Goal: Task Accomplishment & Management: Manage account settings

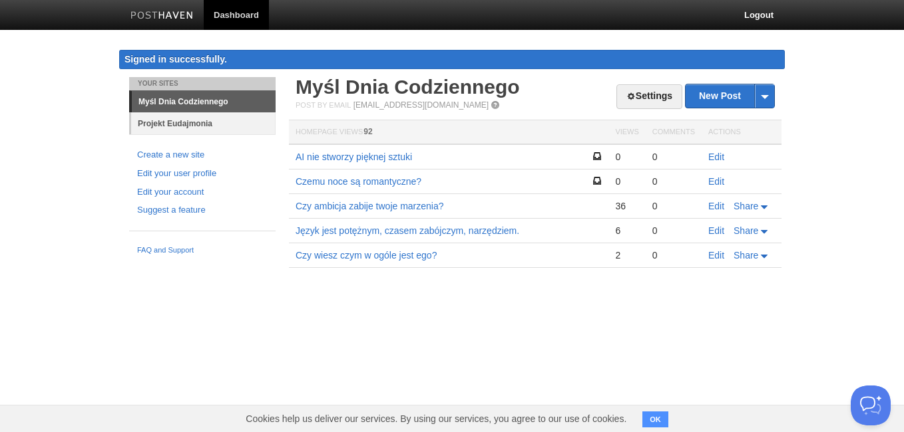
click at [210, 122] on link "Projekt Eudajmonia" at bounding box center [203, 123] width 144 height 22
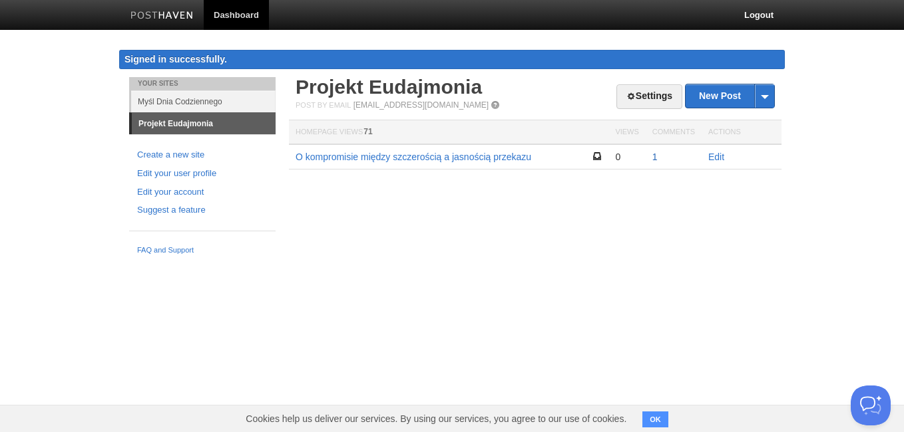
click at [654, 159] on link "1" at bounding box center [654, 157] width 5 height 11
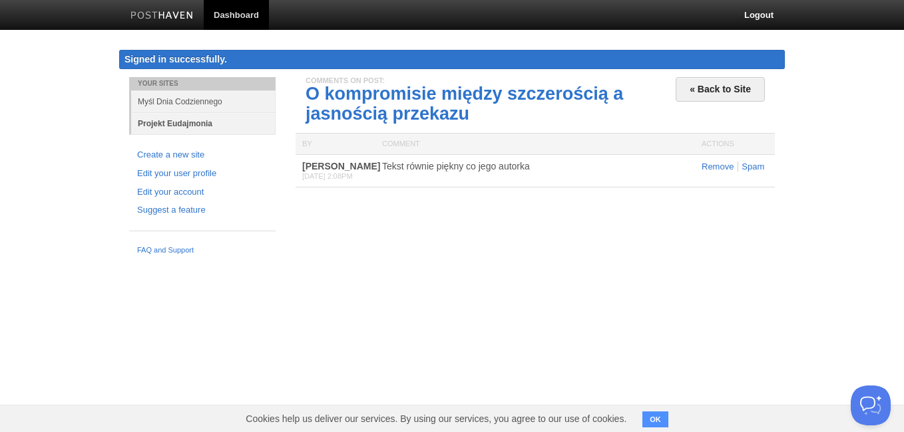
click at [220, 118] on link "Projekt Eudajmonia" at bounding box center [203, 123] width 144 height 22
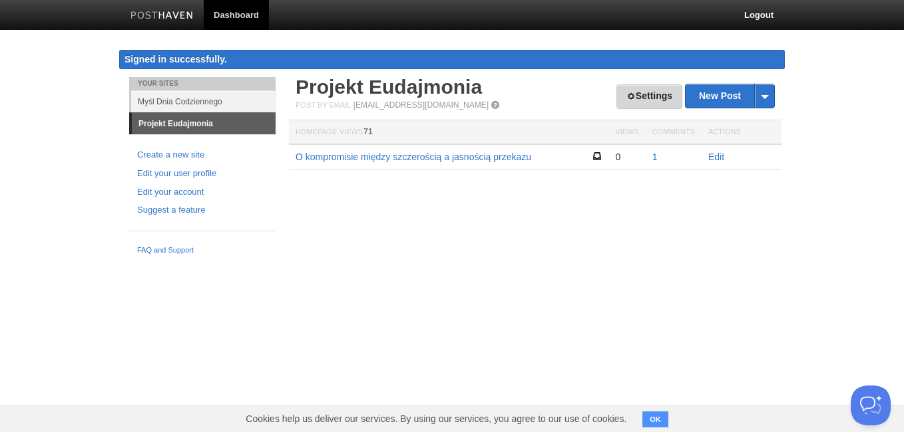
click at [671, 90] on link "Settings" at bounding box center [649, 97] width 66 height 25
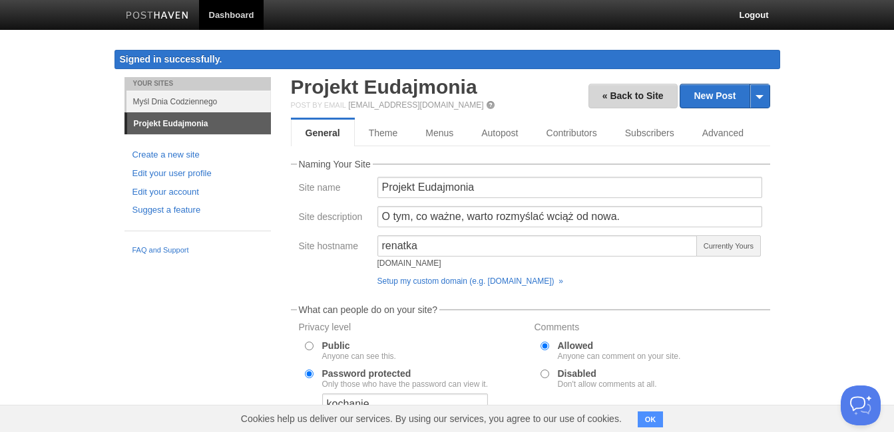
click at [594, 93] on link "« Back to Site" at bounding box center [632, 96] width 89 height 25
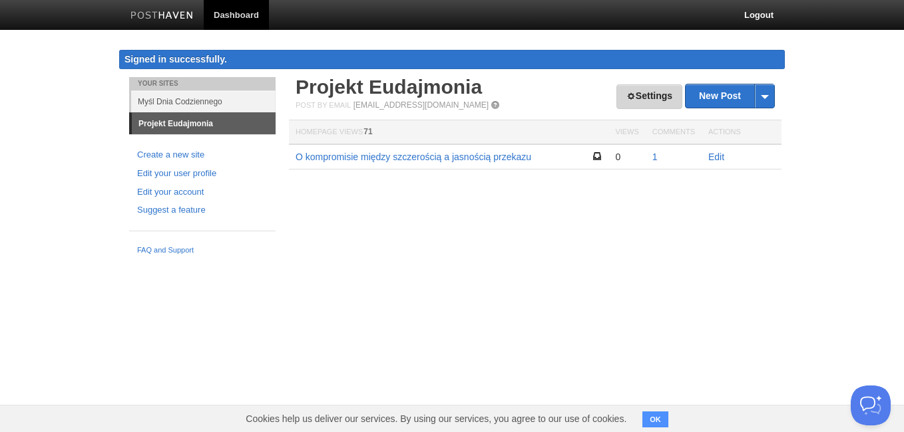
click at [639, 100] on link "Settings" at bounding box center [649, 97] width 66 height 25
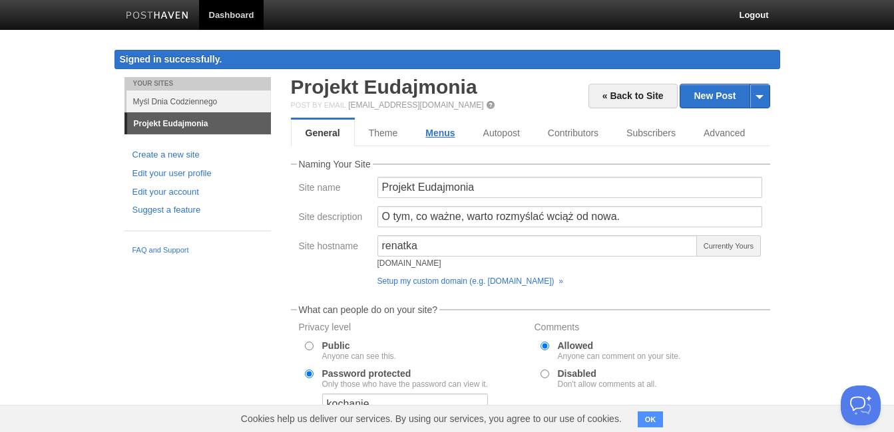
click at [445, 134] on link "Menus" at bounding box center [439, 133] width 57 height 27
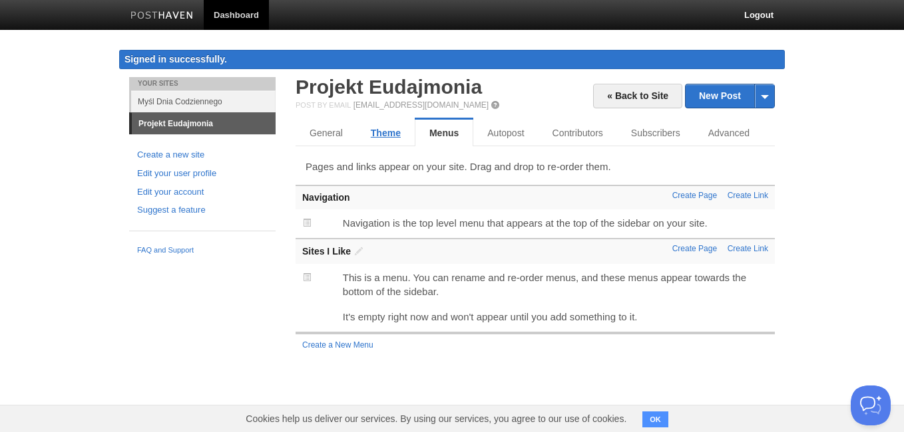
click at [399, 138] on link "Theme" at bounding box center [386, 133] width 58 height 27
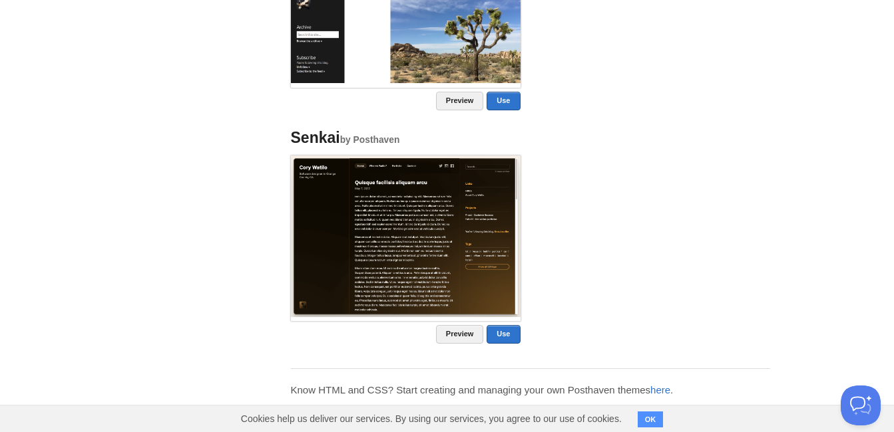
scroll to position [1079, 0]
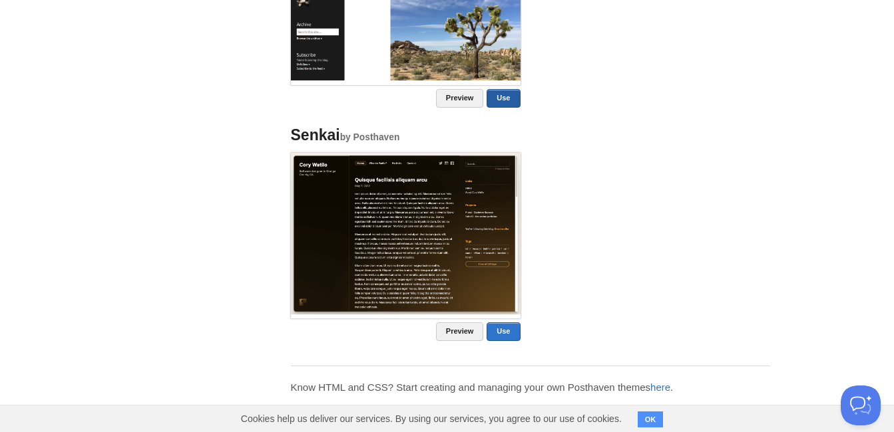
click at [494, 96] on link "Use" at bounding box center [502, 98] width 33 height 19
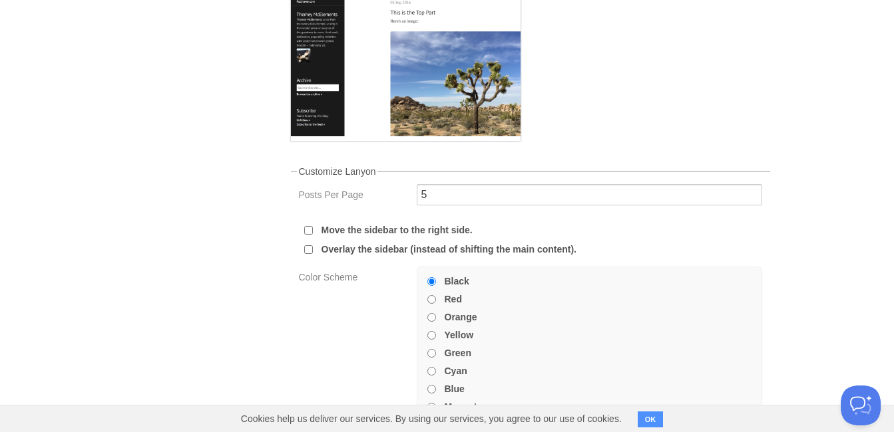
scroll to position [359, 0]
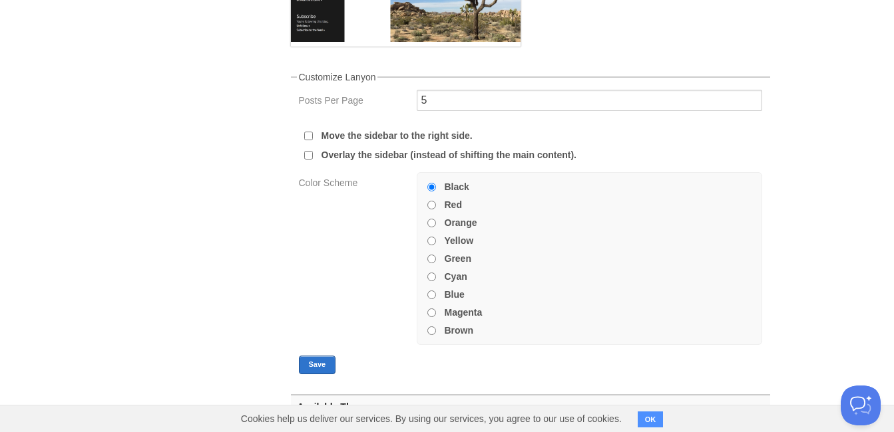
click at [429, 331] on input "Brown" at bounding box center [431, 331] width 9 height 9
radio input "true"
click at [313, 362] on button "Save" at bounding box center [317, 365] width 37 height 19
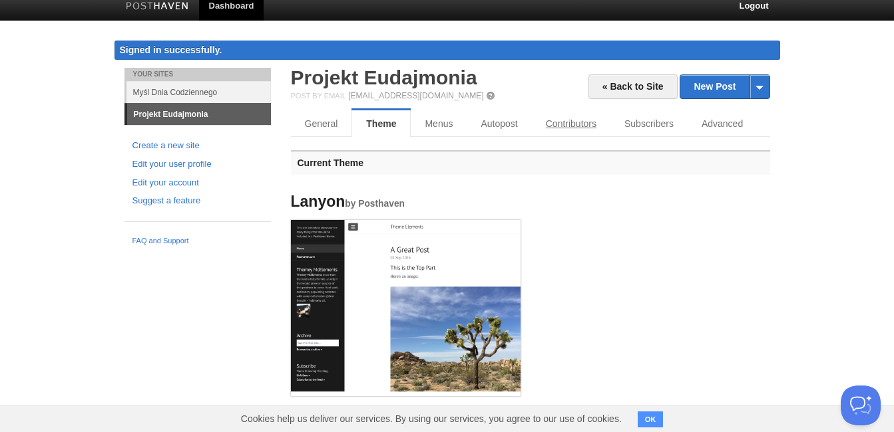
scroll to position [0, 0]
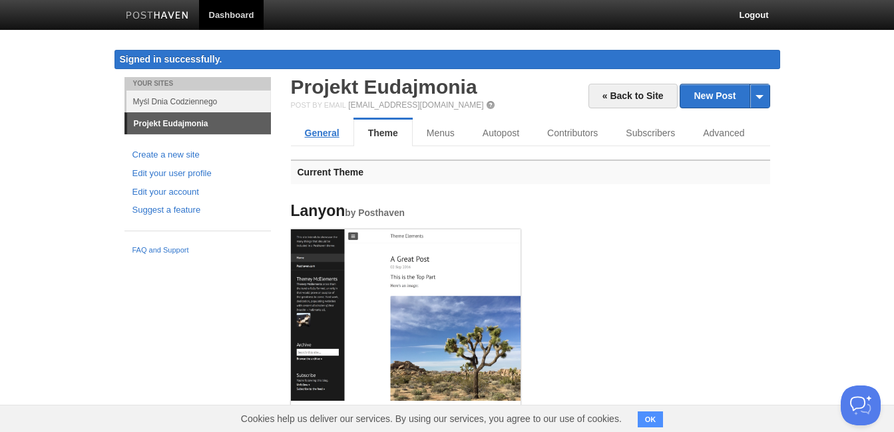
click at [329, 136] on link "General" at bounding box center [322, 133] width 63 height 27
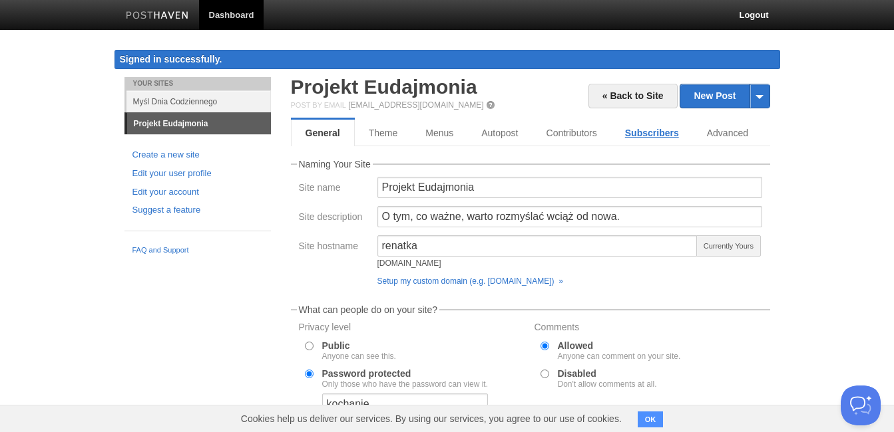
click at [663, 130] on link "Subscribers" at bounding box center [652, 133] width 82 height 27
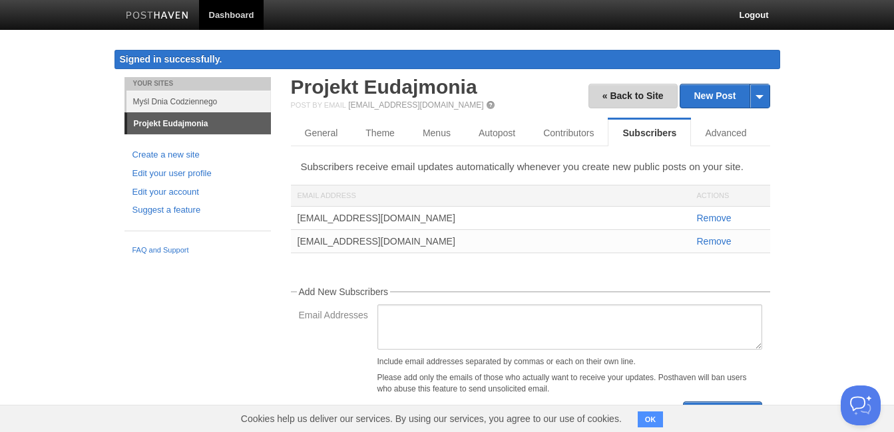
click at [641, 90] on link "« Back to Site" at bounding box center [632, 96] width 89 height 25
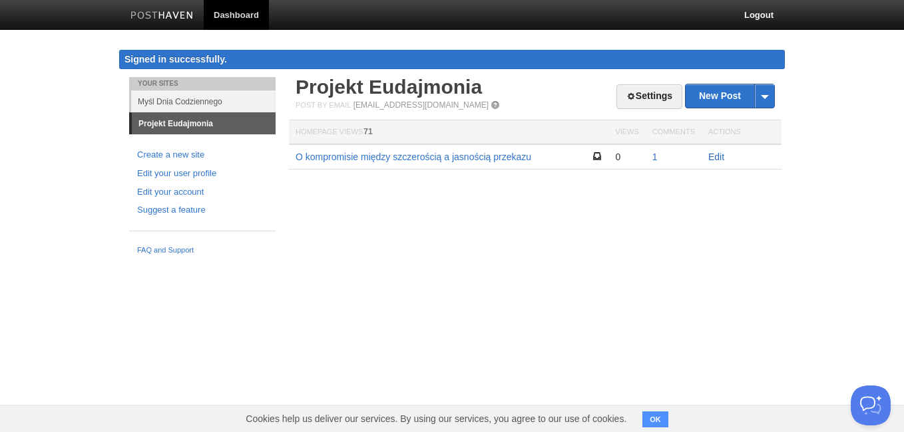
click at [711, 158] on link "Edit" at bounding box center [716, 157] width 16 height 11
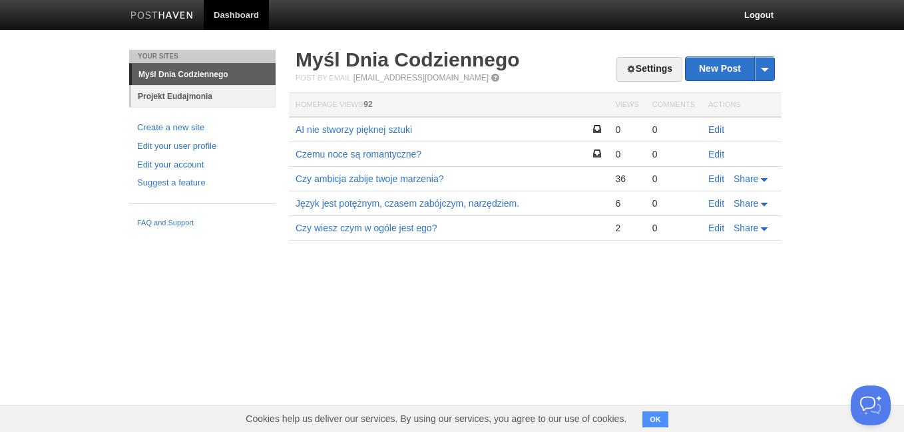
click at [227, 88] on link "Projekt Eudajmonia" at bounding box center [203, 96] width 144 height 22
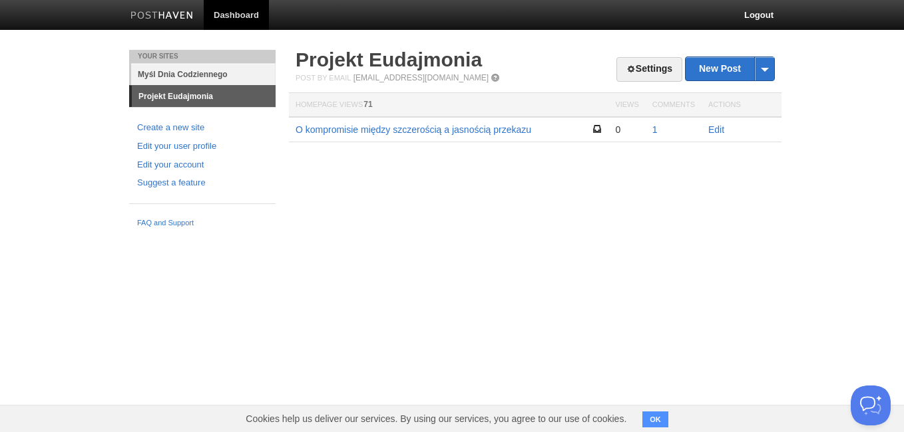
click at [216, 69] on link "Myśl Dnia Codziennego" at bounding box center [203, 74] width 144 height 22
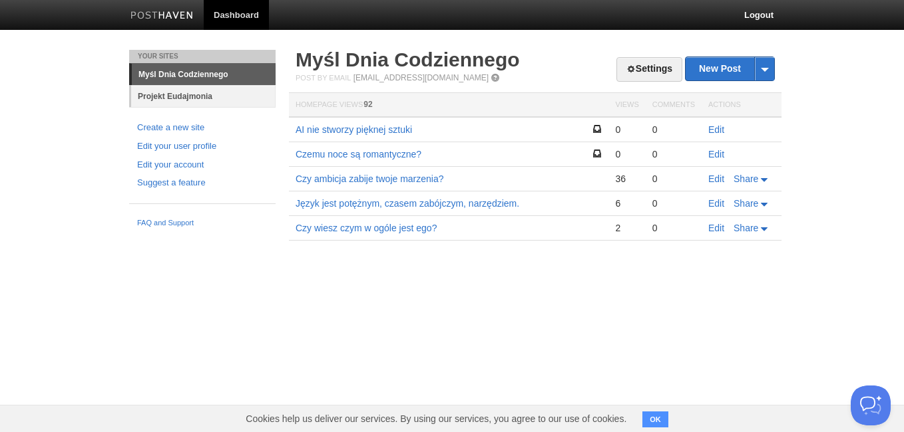
click at [218, 95] on link "Projekt Eudajmonia" at bounding box center [203, 96] width 144 height 22
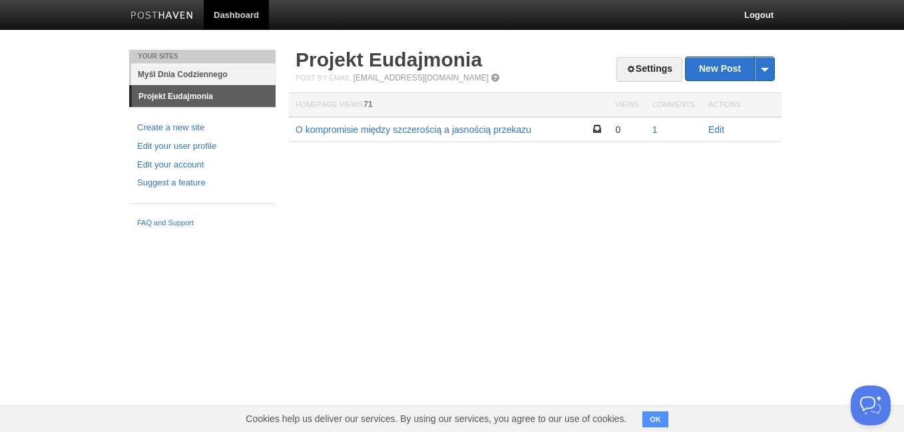
click at [238, 73] on link "Myśl Dnia Codziennego" at bounding box center [203, 74] width 144 height 22
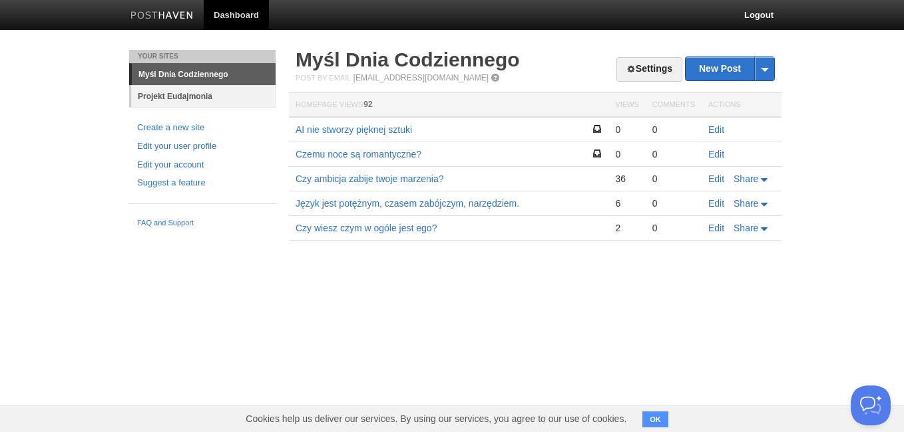
click at [239, 101] on link "Projekt Eudajmonia" at bounding box center [203, 96] width 144 height 22
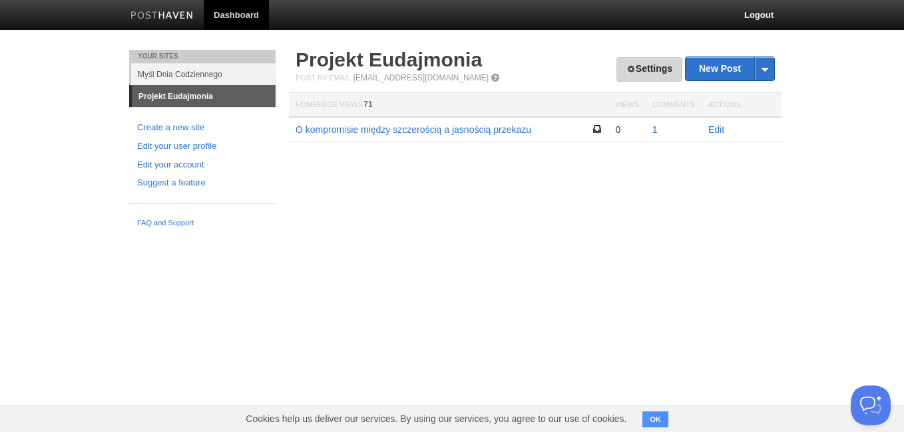
click at [659, 71] on link "Settings" at bounding box center [649, 69] width 66 height 25
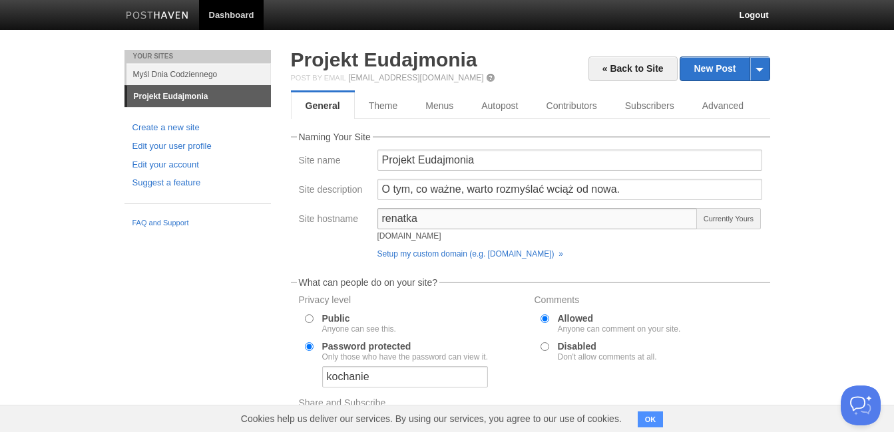
drag, startPoint x: 425, startPoint y: 216, endPoint x: 315, endPoint y: 202, distance: 110.0
click at [316, 202] on fieldset "Naming Your Site Site name Projekt Eudajmonia Site description O tym, co ważne,…" at bounding box center [530, 198] width 479 height 132
type input "projekteudajmonia"
click at [752, 216] on span "Available" at bounding box center [728, 218] width 64 height 21
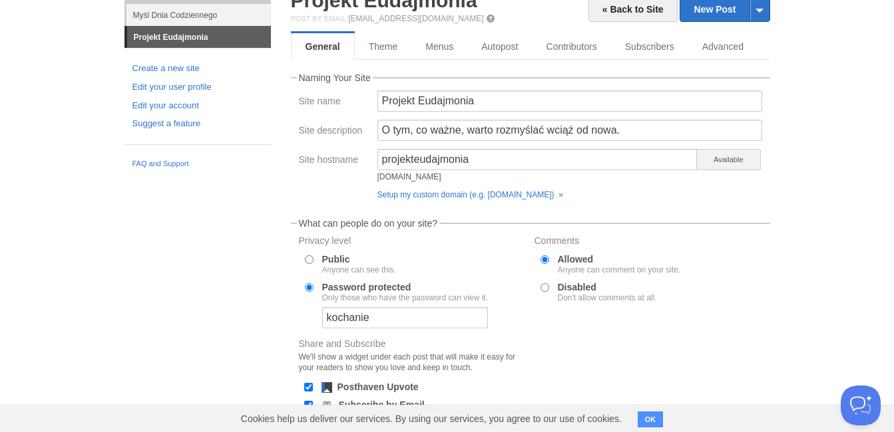
scroll to position [148, 0]
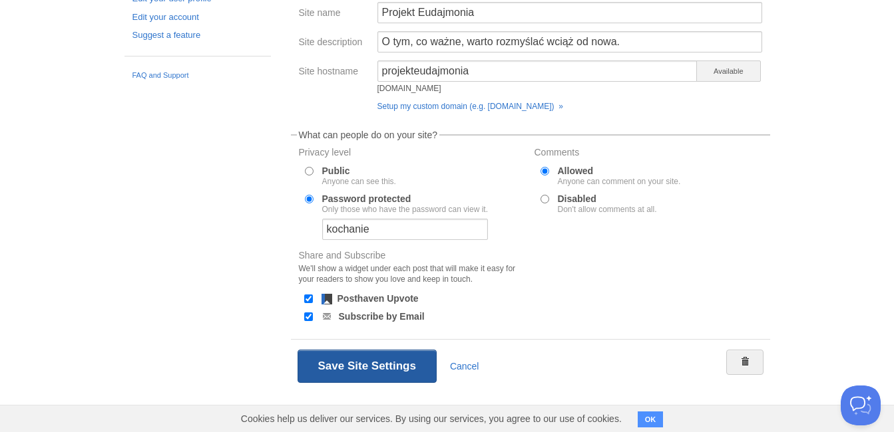
click at [369, 358] on button "Save Site Settings" at bounding box center [366, 366] width 139 height 33
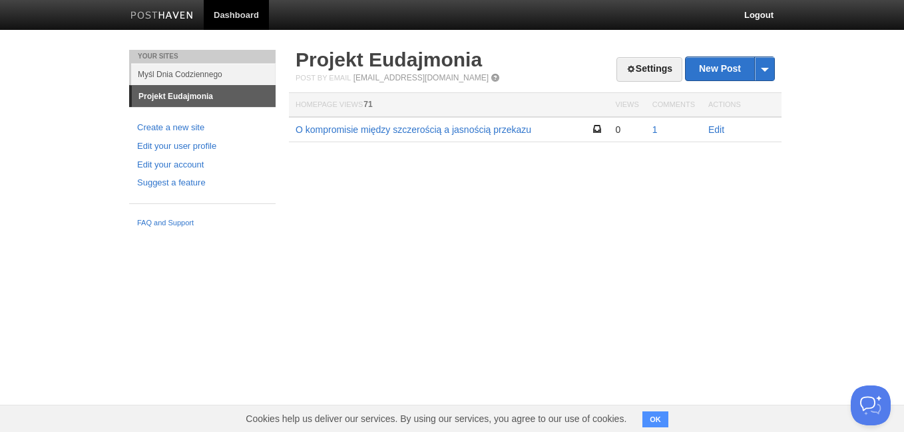
click at [531, 178] on div "Settings New Post by Web by Email Projekt Eudajmonia Post by Email post@projekt…" at bounding box center [534, 116] width 499 height 132
click at [354, 124] on link "O kompromisie między szczerością a jasnością przekazu" at bounding box center [413, 129] width 236 height 11
click at [440, 134] on link "O kompromisie między szczerością a jasnością przekazu" at bounding box center [413, 129] width 236 height 11
click at [721, 128] on link "Edit" at bounding box center [716, 129] width 16 height 11
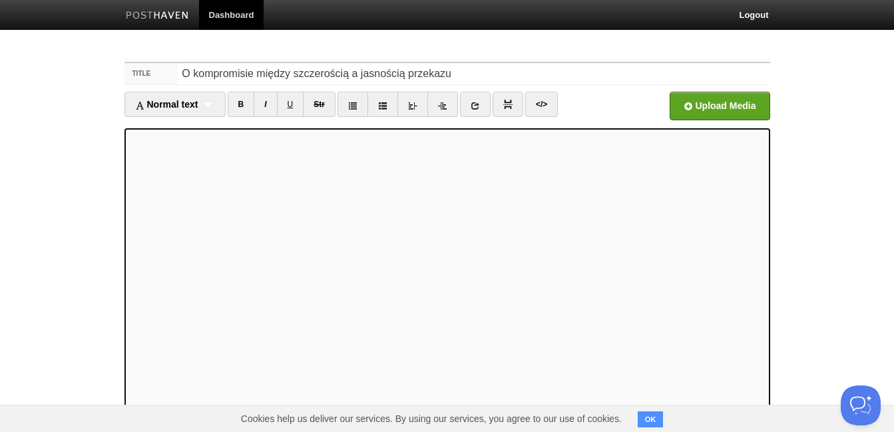
scroll to position [130, 0]
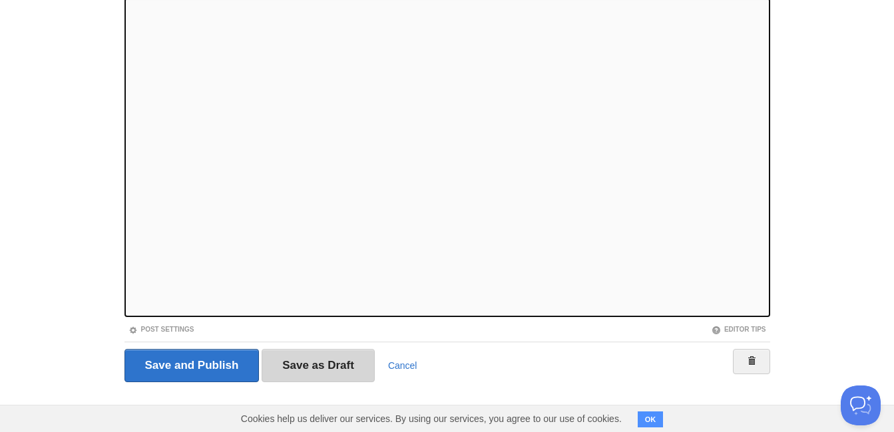
click at [333, 371] on input "Save as Draft" at bounding box center [317, 365] width 113 height 33
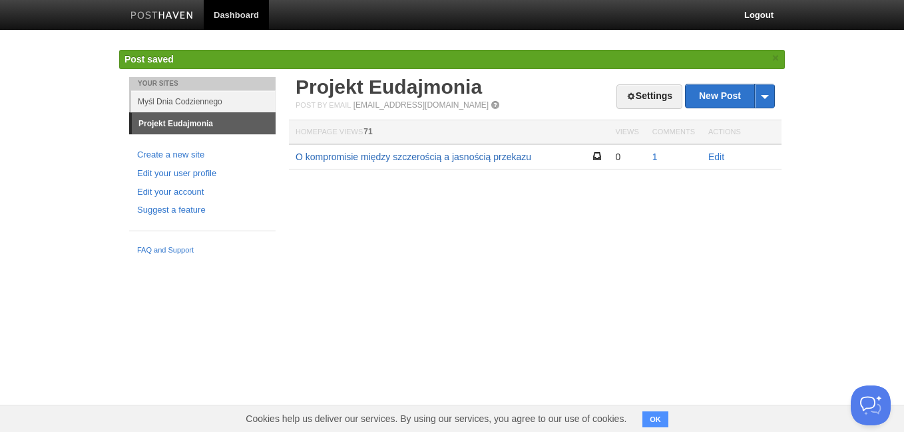
click at [492, 158] on link "O kompromisie między szczerością a jasnością przekazu" at bounding box center [413, 157] width 236 height 11
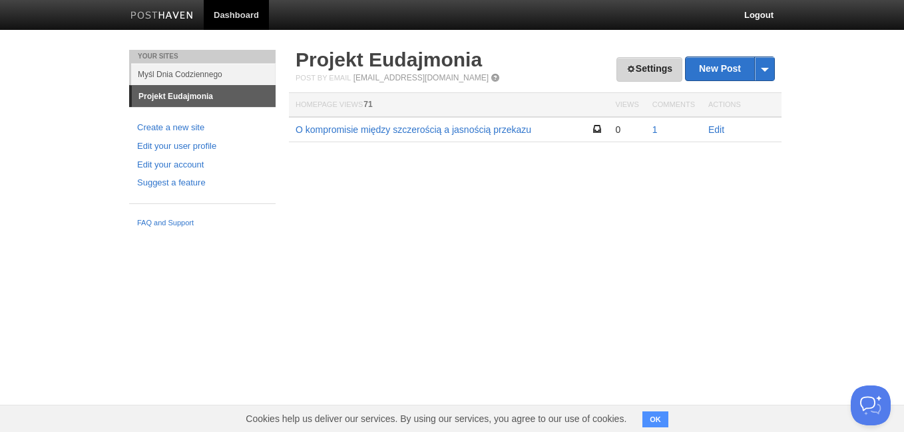
click at [655, 74] on link "Settings" at bounding box center [649, 69] width 66 height 25
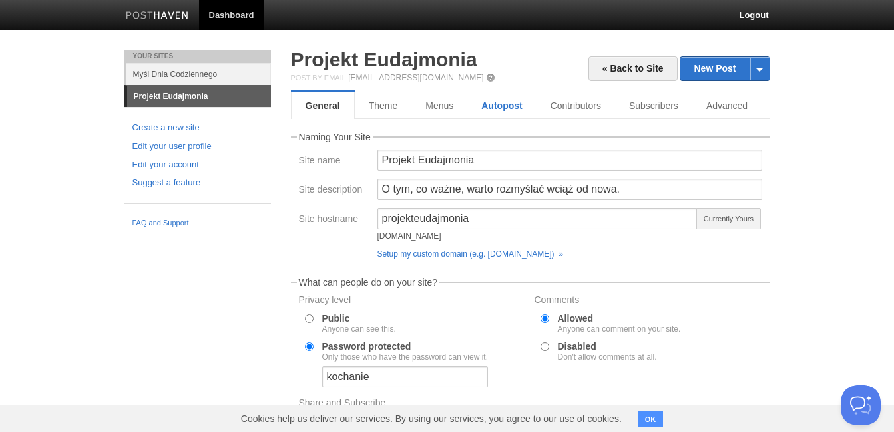
click at [510, 113] on link "Autopost" at bounding box center [501, 105] width 69 height 27
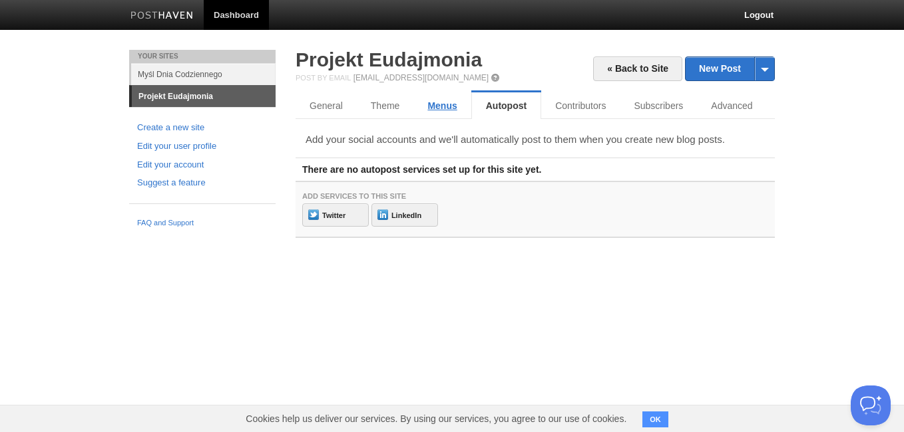
click at [463, 105] on link "Menus" at bounding box center [441, 105] width 57 height 27
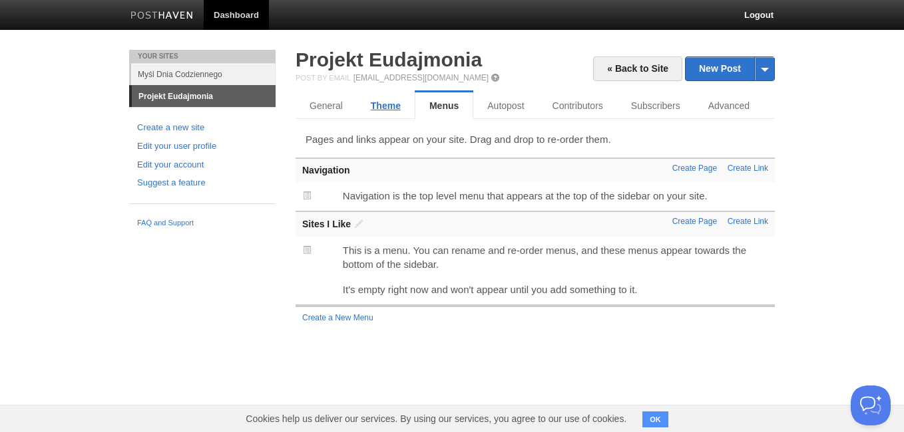
click at [400, 105] on link "Theme" at bounding box center [386, 105] width 58 height 27
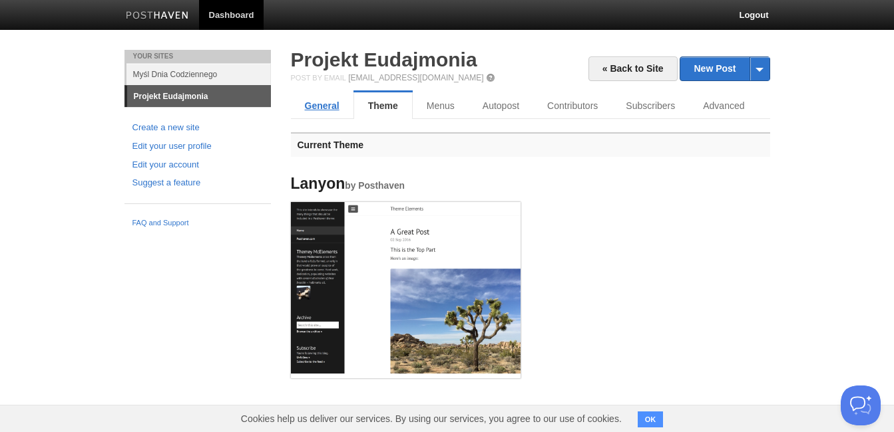
click at [338, 100] on link "General" at bounding box center [322, 105] width 63 height 27
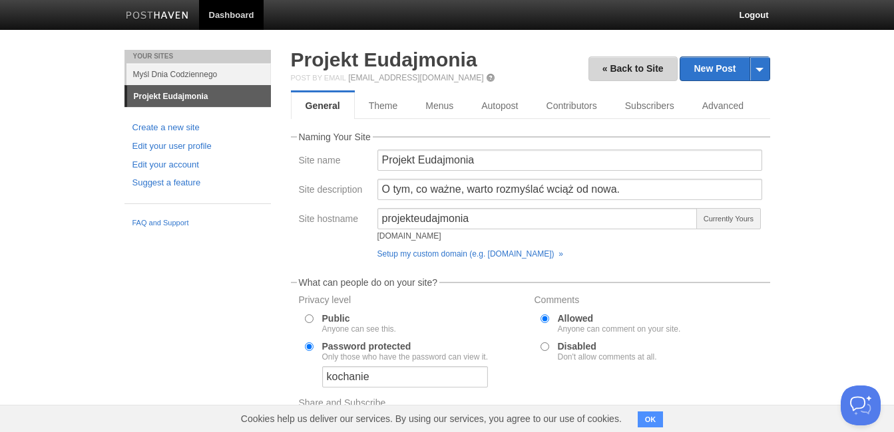
click at [657, 75] on link "« Back to Site" at bounding box center [632, 69] width 89 height 25
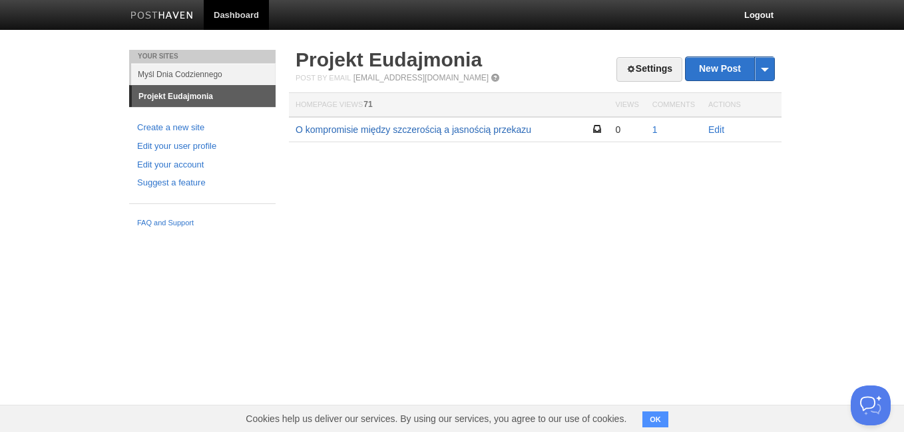
click at [500, 130] on link "O kompromisie między szczerością a jasnością przekazu" at bounding box center [413, 129] width 236 height 11
click at [645, 73] on link "Settings" at bounding box center [649, 69] width 66 height 25
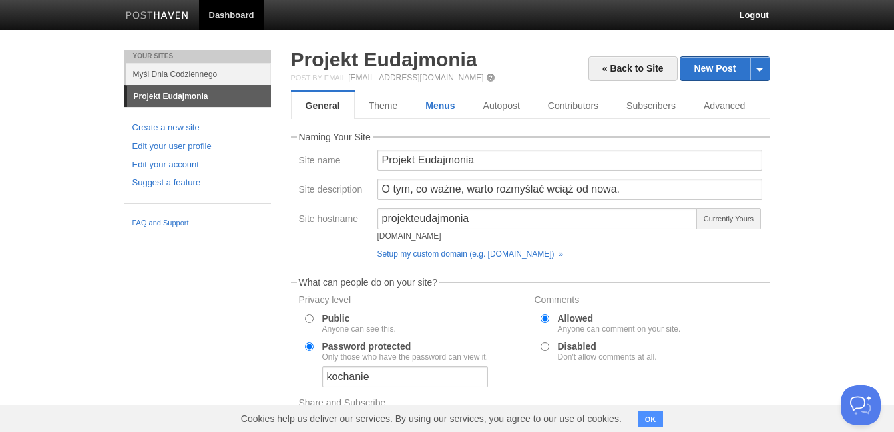
click at [440, 108] on link "Menus" at bounding box center [439, 105] width 57 height 27
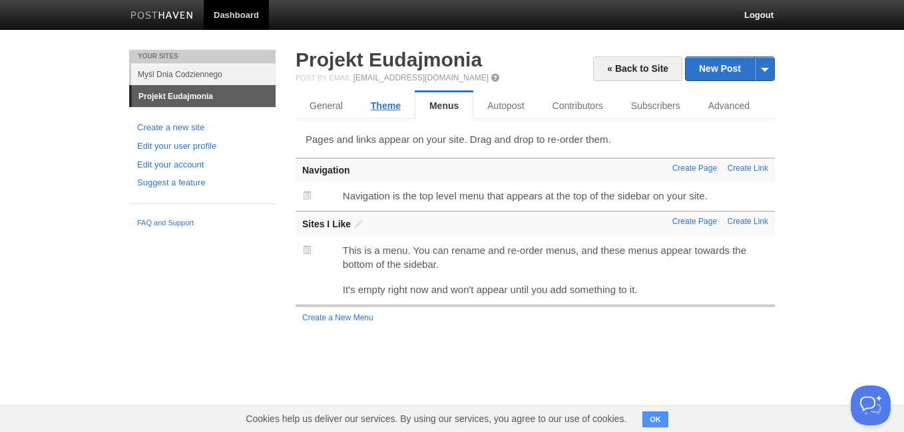
click at [392, 108] on link "Theme" at bounding box center [386, 105] width 58 height 27
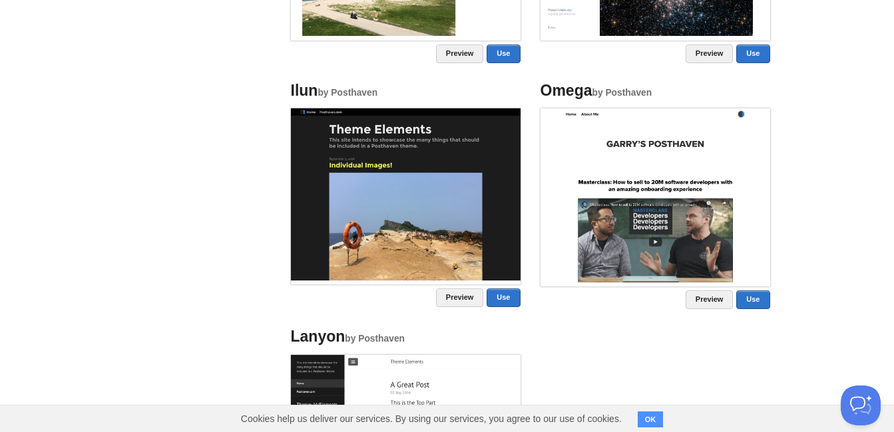
scroll to position [932, 0]
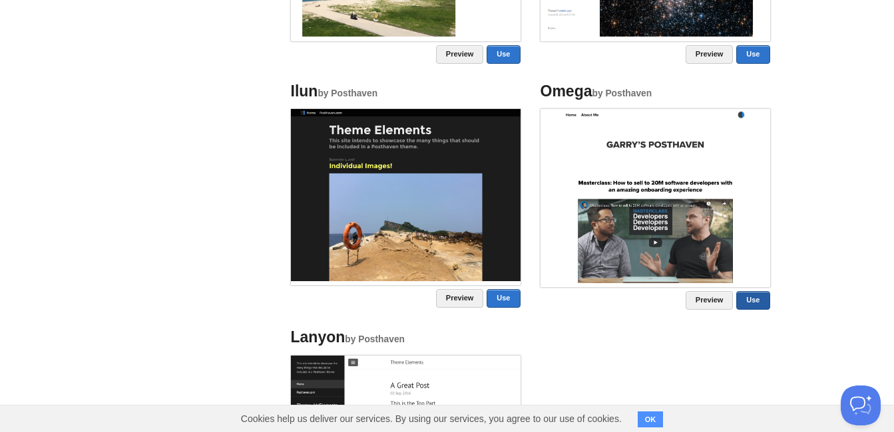
click at [753, 293] on link "Use" at bounding box center [752, 300] width 33 height 19
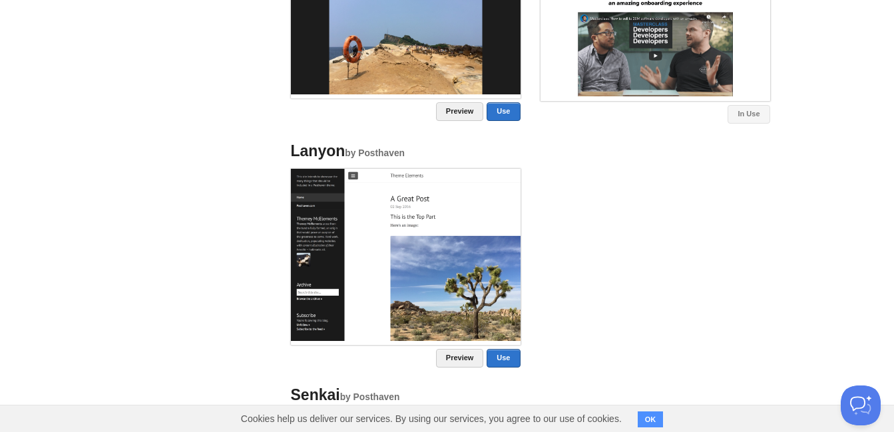
scroll to position [132, 0]
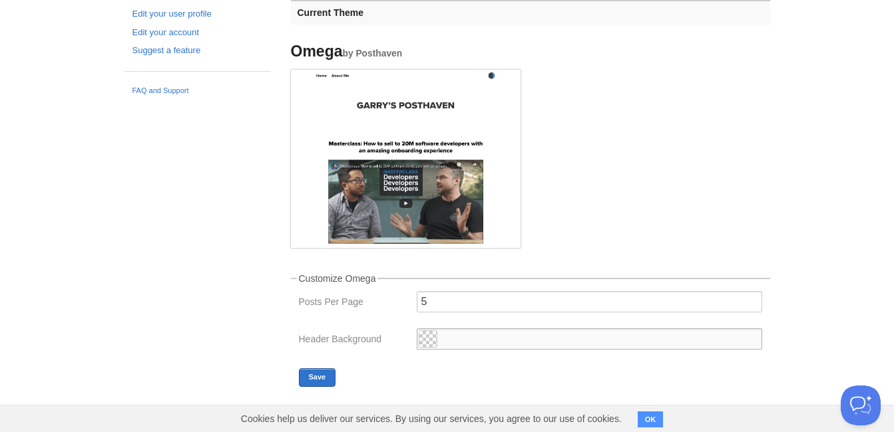
click at [574, 346] on input "text" at bounding box center [589, 339] width 345 height 21
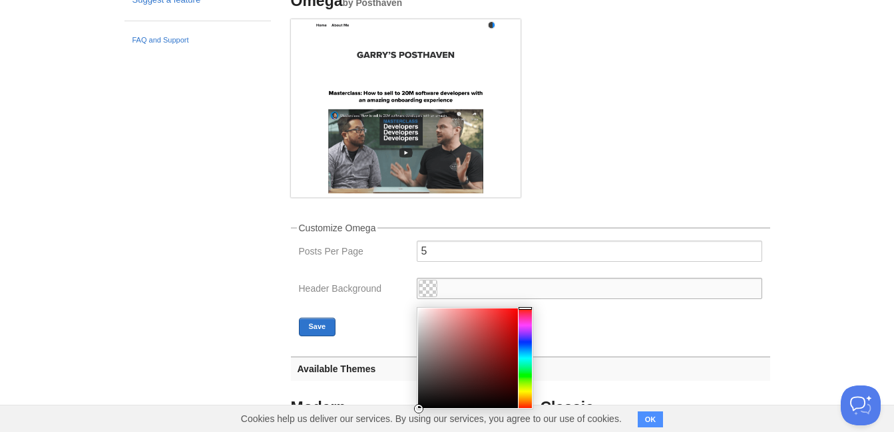
scroll to position [265, 0]
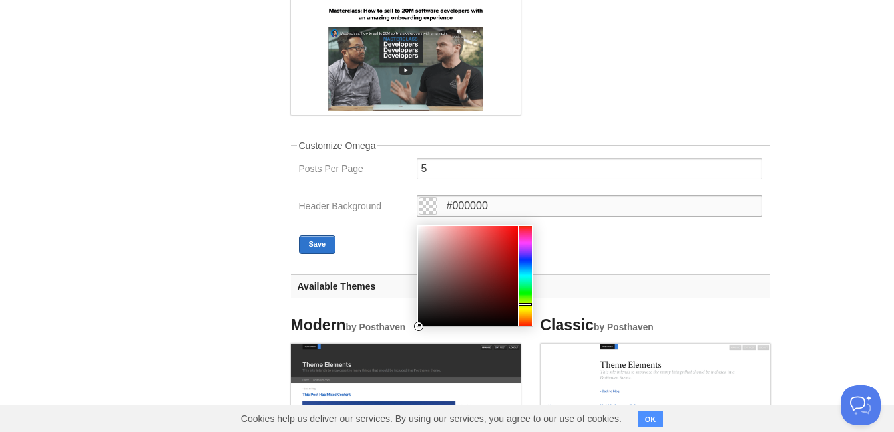
click at [524, 315] on div at bounding box center [524, 276] width 13 height 100
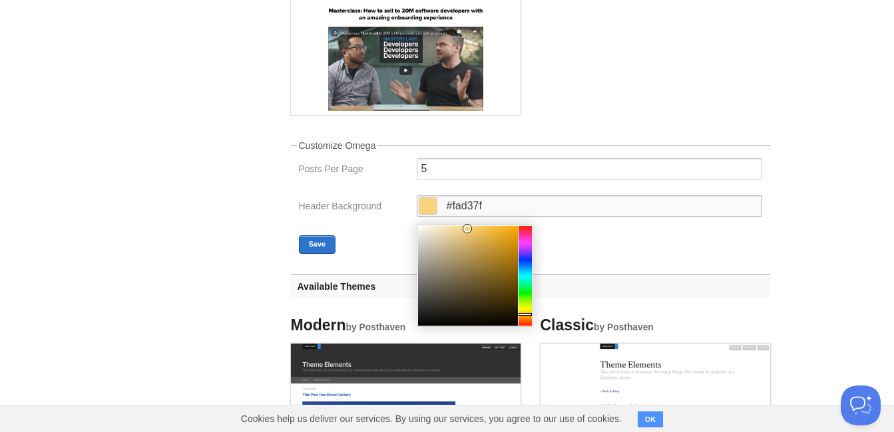
click at [466, 228] on div at bounding box center [468, 276] width 100 height 100
type input "#ffe09e"
drag, startPoint x: 462, startPoint y: 228, endPoint x: 455, endPoint y: 178, distance: 49.8
click at [455, 178] on fieldset "Customize Omega Posts Per Page 5 Header Background #ffe09e Save" at bounding box center [530, 197] width 479 height 113
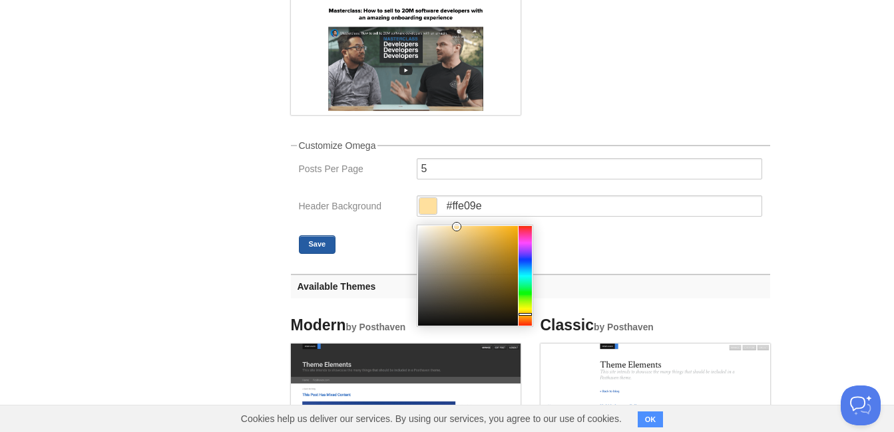
click at [323, 241] on button "Save" at bounding box center [317, 245] width 37 height 19
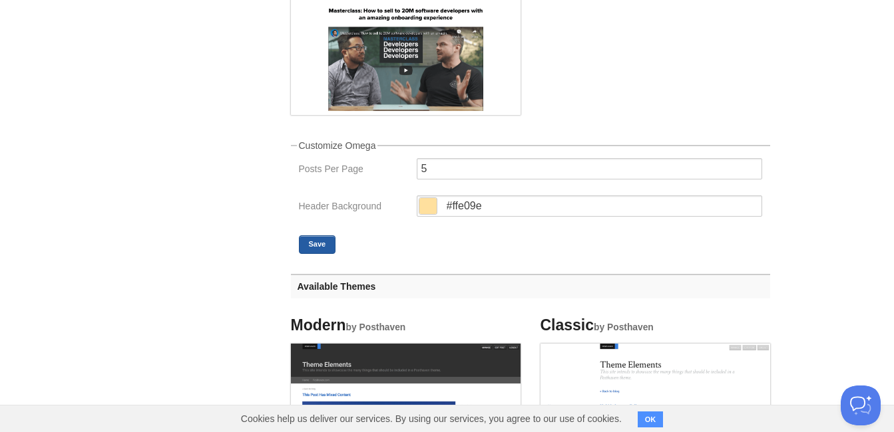
click at [329, 244] on button "Save" at bounding box center [317, 245] width 37 height 19
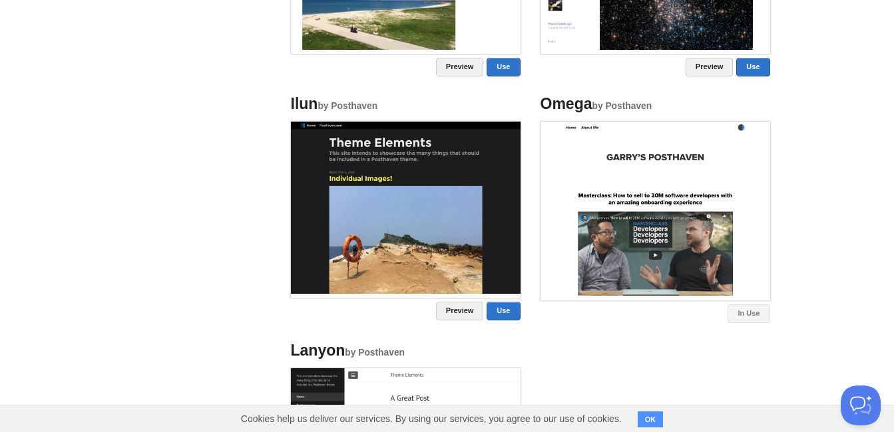
scroll to position [726, 0]
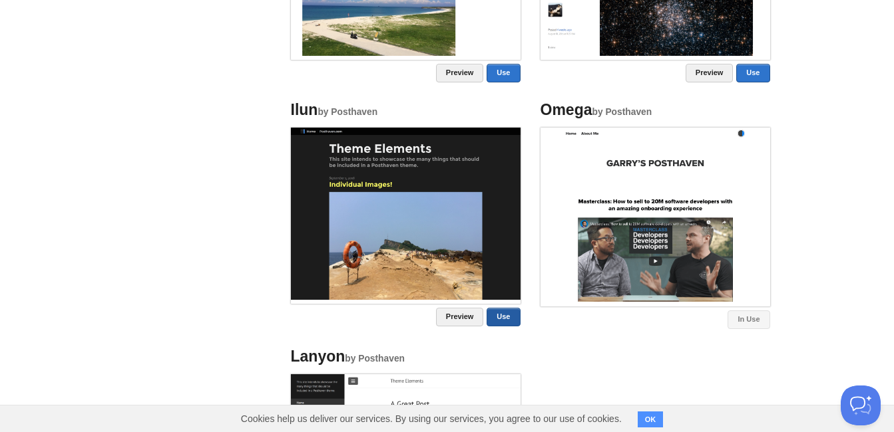
click at [496, 315] on link "Use" at bounding box center [502, 317] width 33 height 19
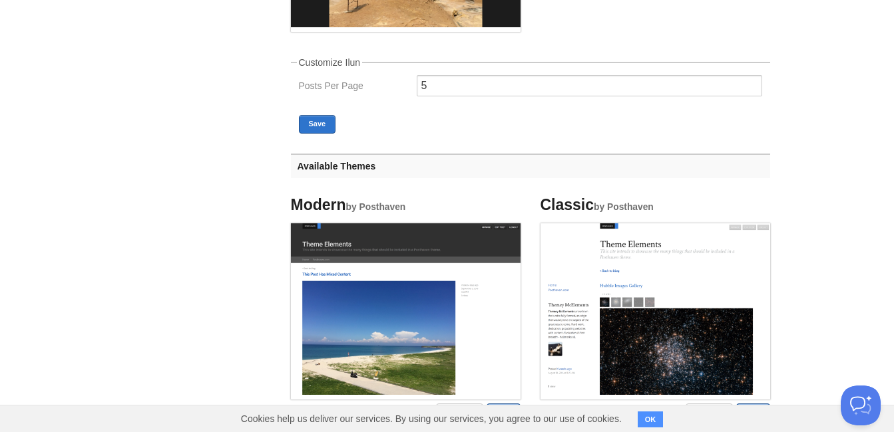
scroll to position [132, 0]
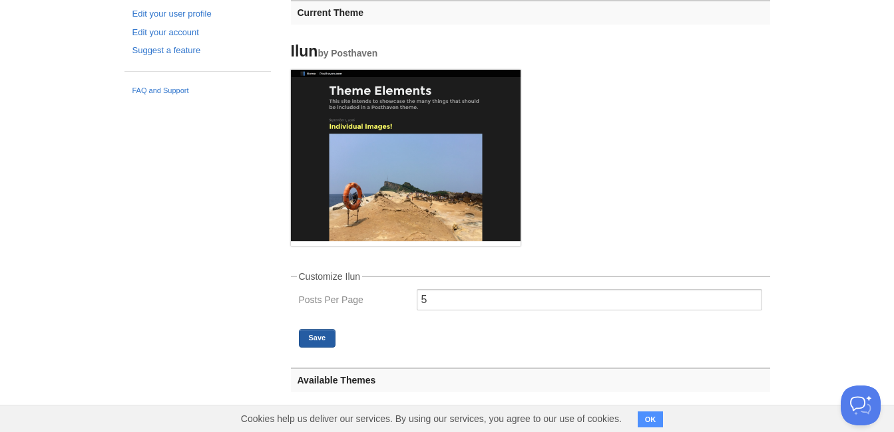
click at [308, 344] on button "Save" at bounding box center [317, 338] width 37 height 19
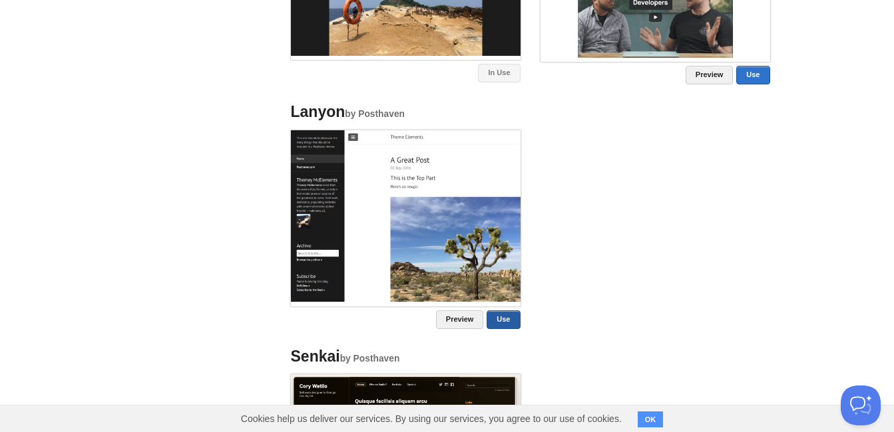
scroll to position [1130, 0]
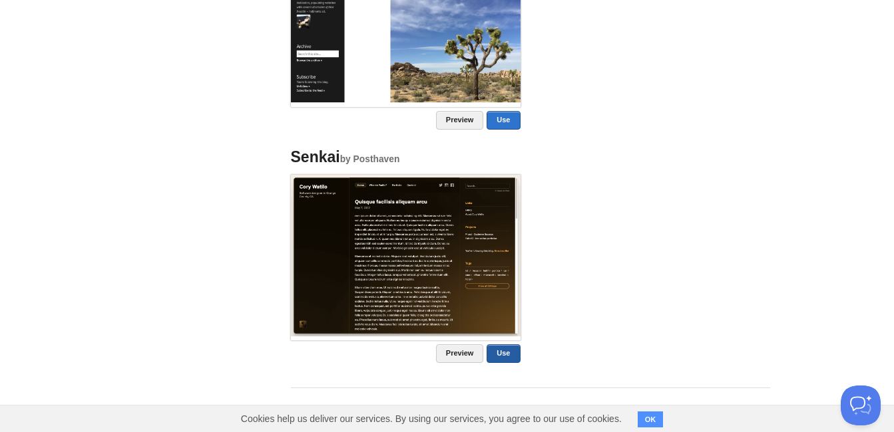
click at [498, 346] on link "Use" at bounding box center [502, 354] width 33 height 19
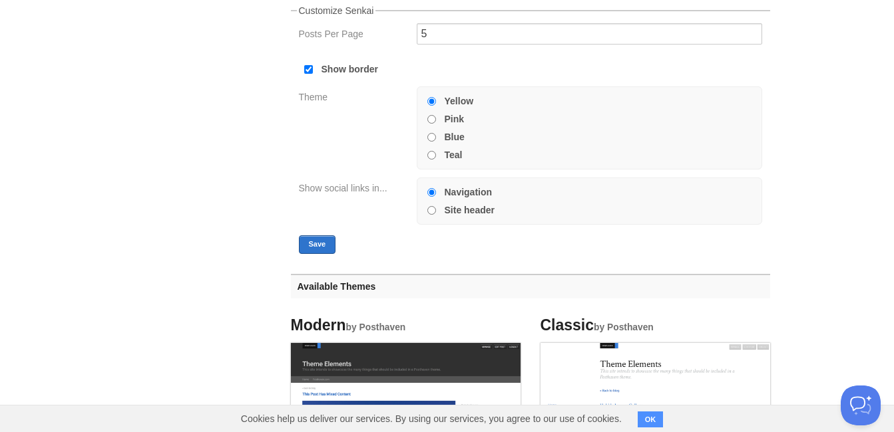
scroll to position [399, 0]
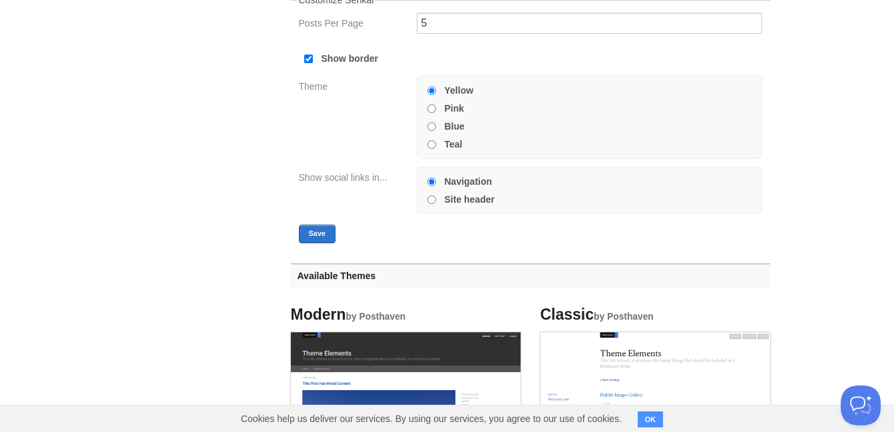
click at [431, 148] on input "Teal" at bounding box center [431, 144] width 9 height 9
radio input "true"
click at [321, 239] on button "Save" at bounding box center [317, 234] width 37 height 19
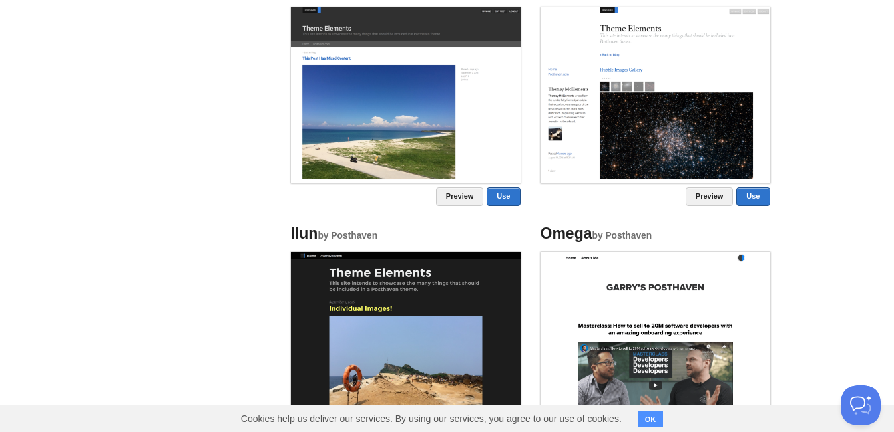
scroll to position [731, 0]
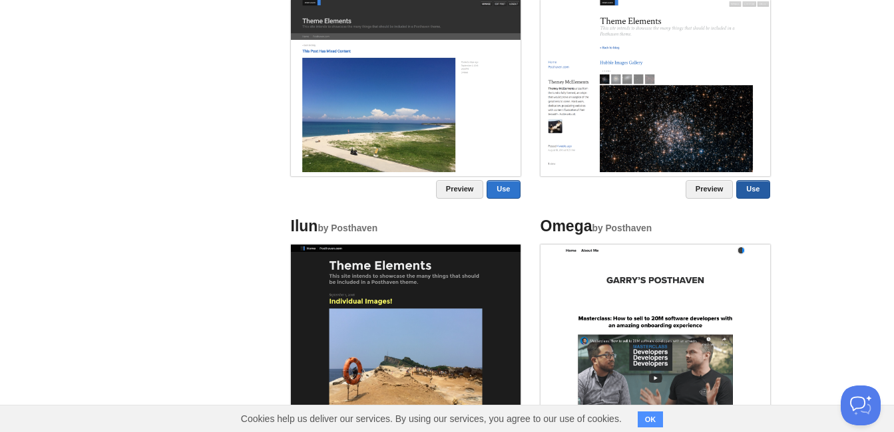
click at [757, 183] on link "Use" at bounding box center [752, 189] width 33 height 19
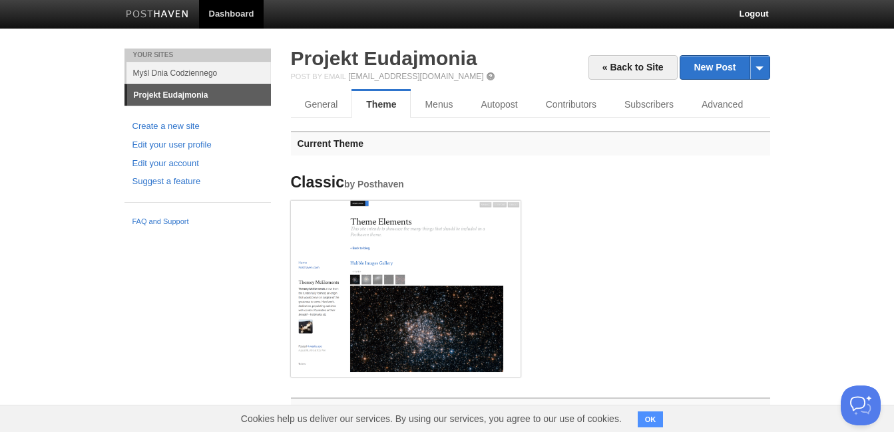
scroll to position [0, 0]
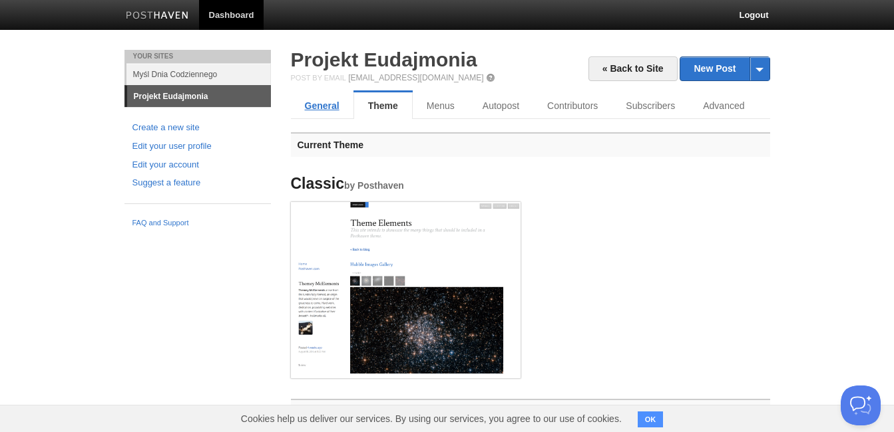
click at [338, 98] on link "General" at bounding box center [322, 105] width 63 height 27
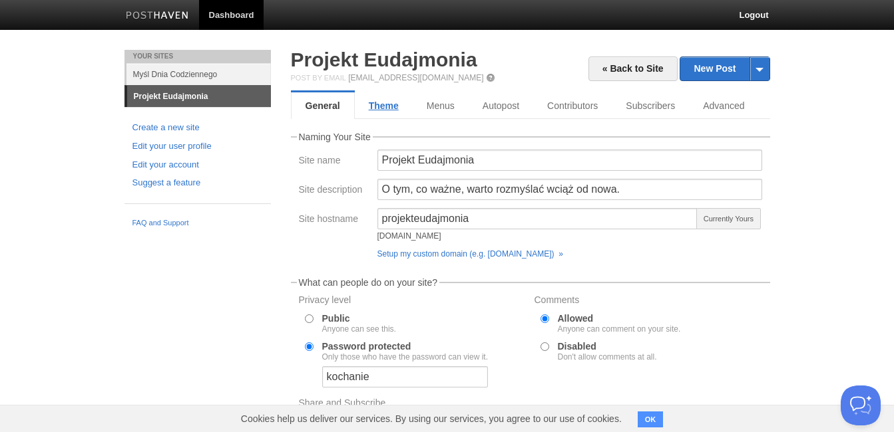
click at [393, 101] on link "Theme" at bounding box center [384, 105] width 58 height 27
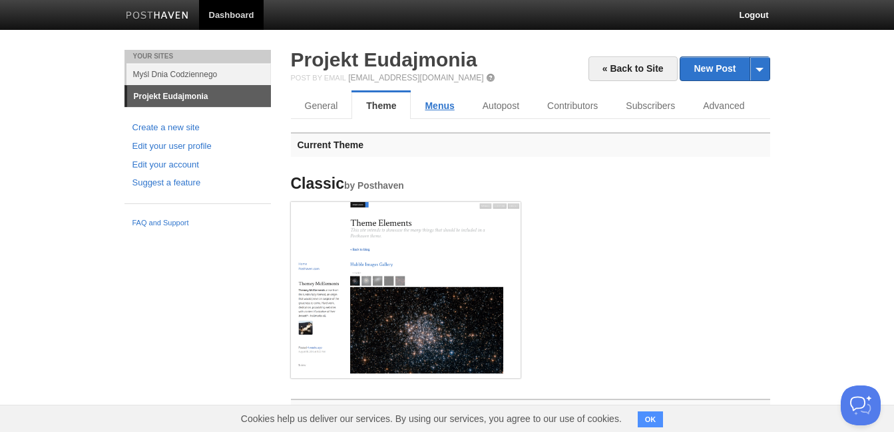
click at [449, 100] on link "Menus" at bounding box center [439, 105] width 57 height 27
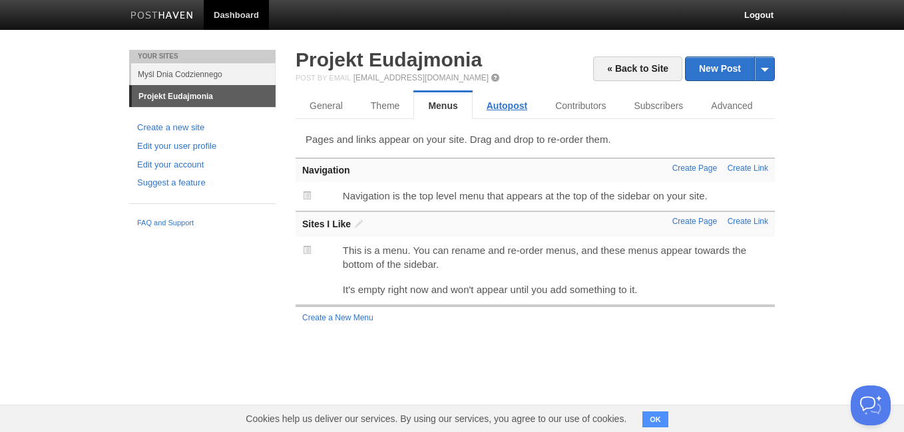
click at [512, 113] on link "Autopost" at bounding box center [506, 105] width 69 height 27
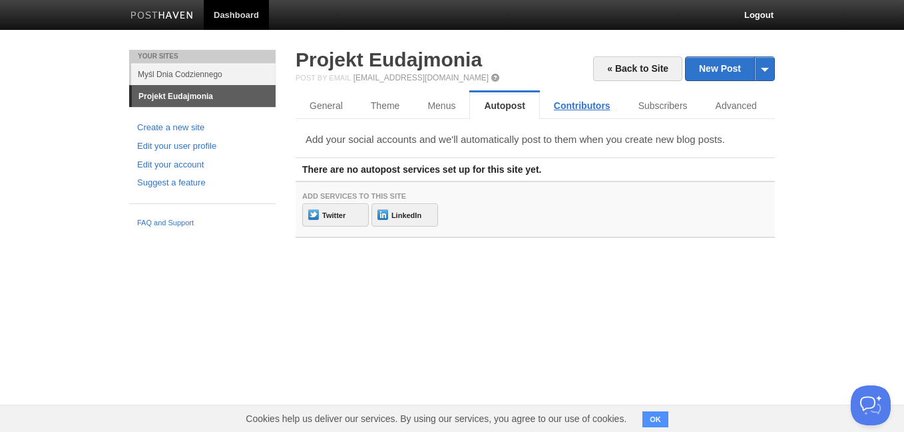
click at [596, 103] on link "Contributors" at bounding box center [582, 105] width 85 height 27
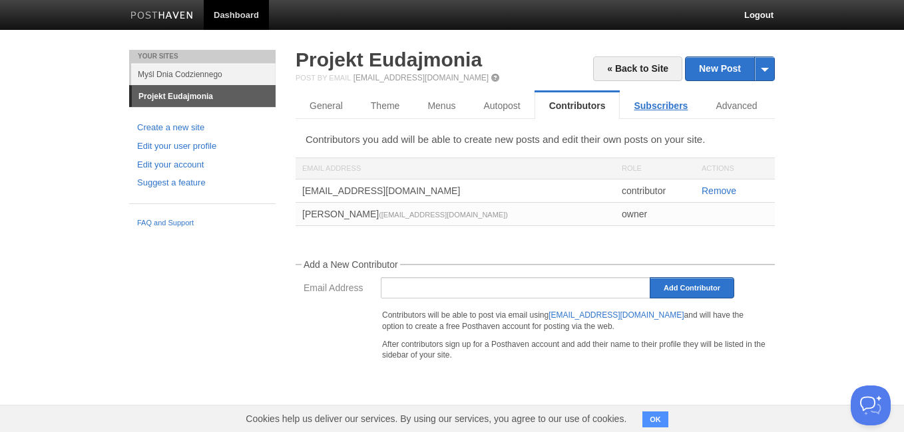
click at [663, 101] on link "Subscribers" at bounding box center [660, 105] width 82 height 27
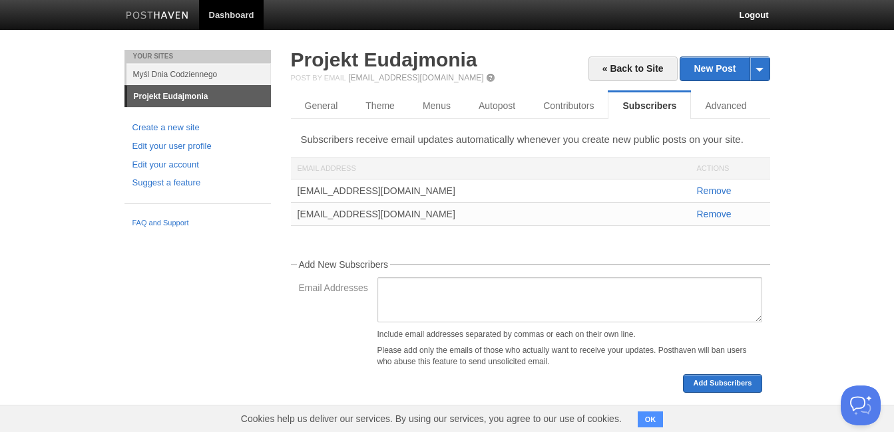
scroll to position [1, 0]
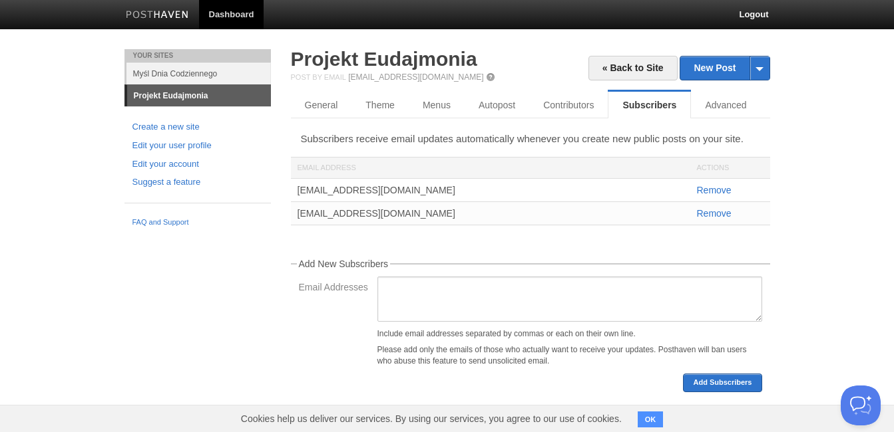
click at [728, 86] on div "« Back to Site New Post by Web by Email Projekt Eudajmonia Post by Email post@p…" at bounding box center [530, 220] width 479 height 343
click at [728, 112] on link "Advanced" at bounding box center [727, 105] width 73 height 27
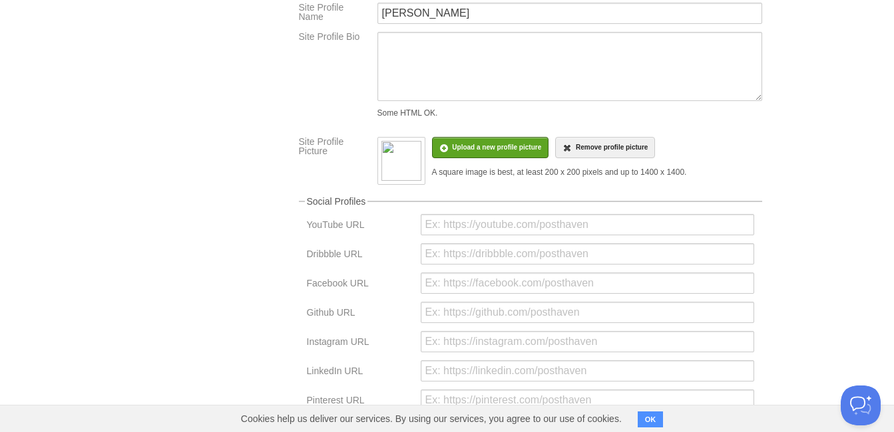
scroll to position [400, 0]
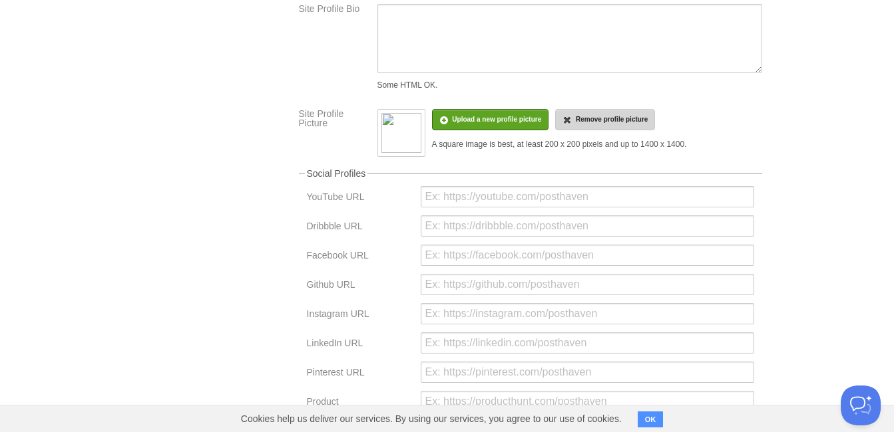
click at [629, 116] on span "Remove profile picture" at bounding box center [612, 119] width 72 height 7
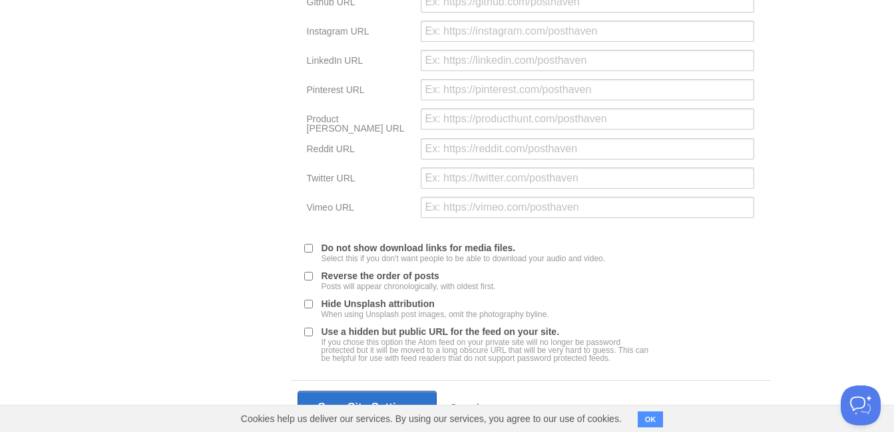
scroll to position [723, 0]
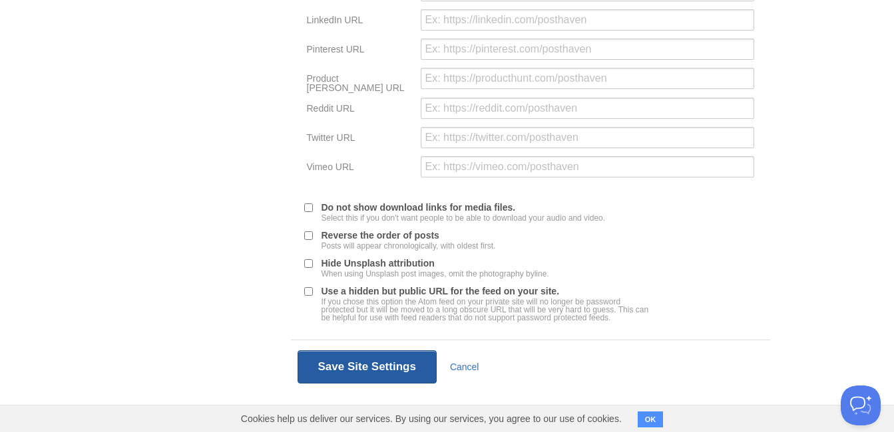
click at [413, 356] on button "Save Site Settings" at bounding box center [366, 367] width 139 height 33
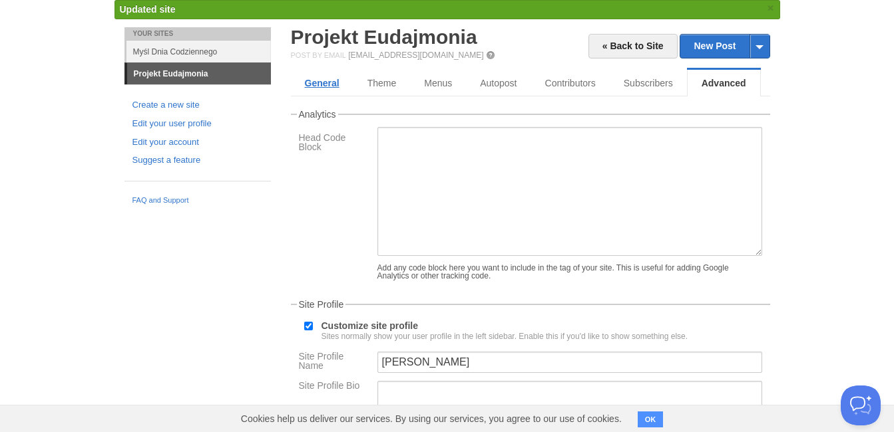
click at [329, 83] on link "General" at bounding box center [322, 83] width 63 height 27
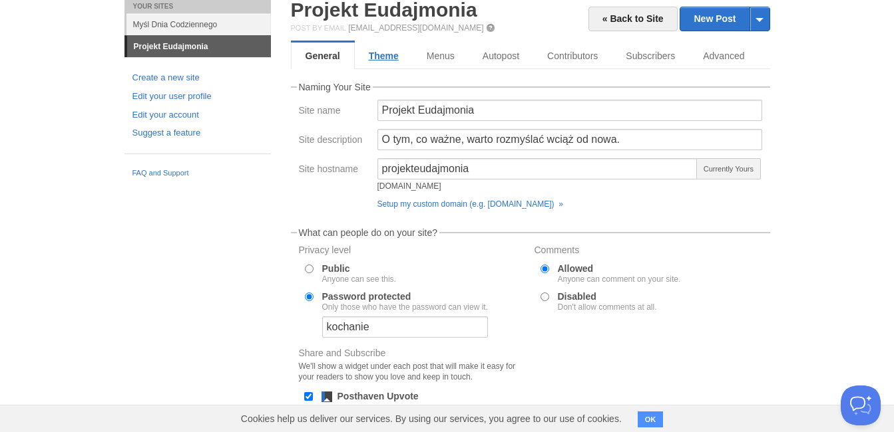
click at [406, 52] on link "Theme" at bounding box center [384, 56] width 58 height 27
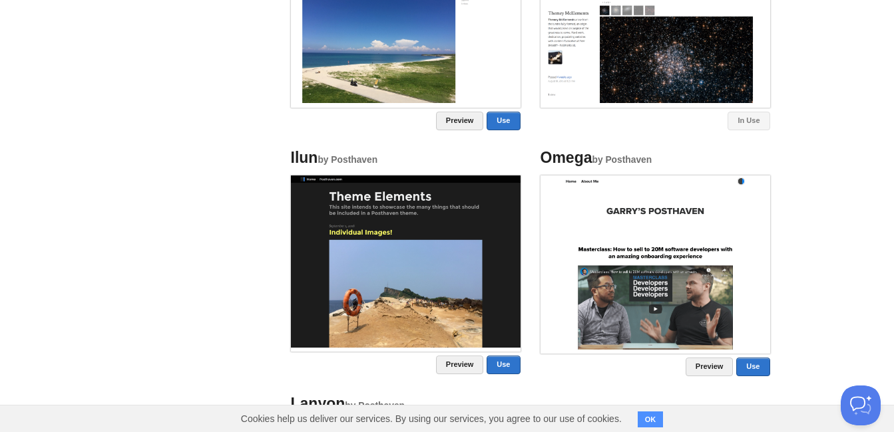
scroll to position [519, 0]
